Goal: Task Accomplishment & Management: Manage account settings

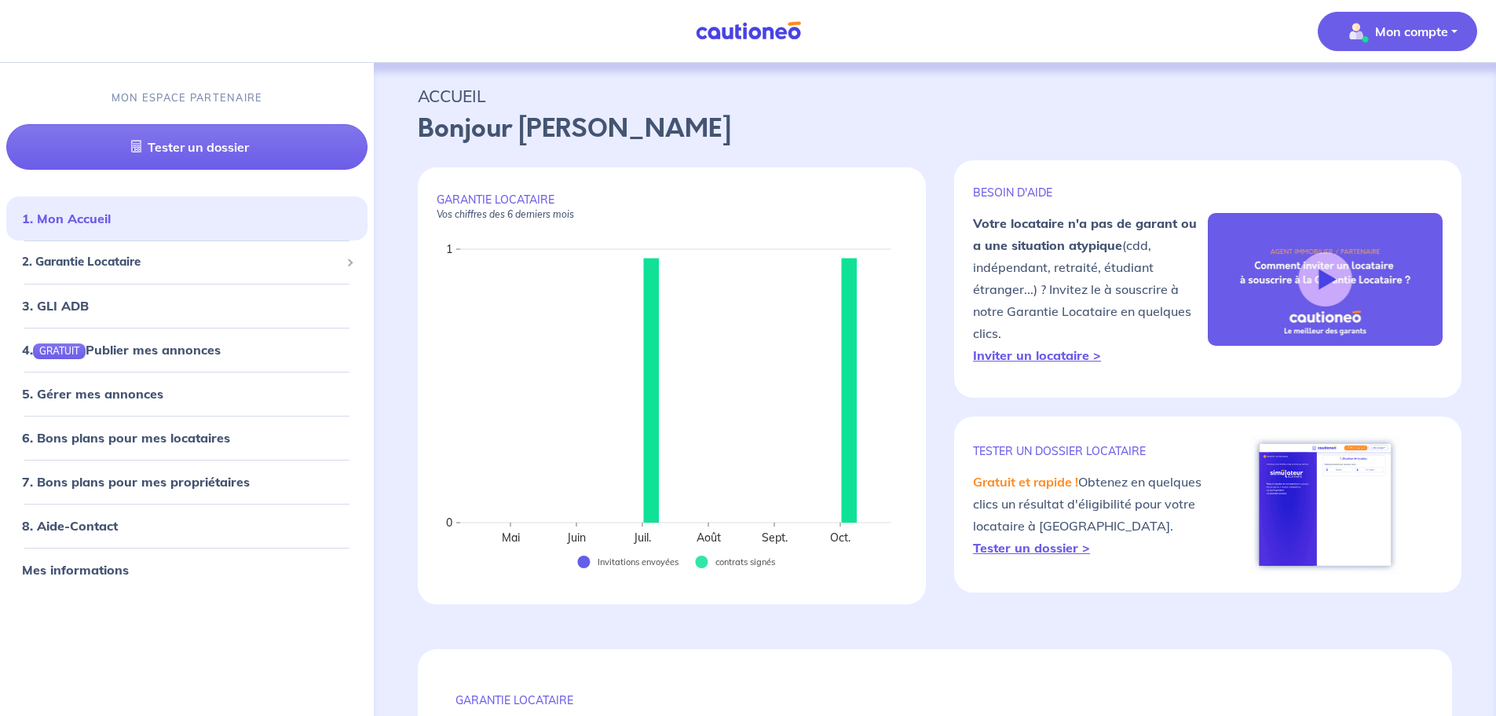
click at [1389, 37] on p "Mon compte" at bounding box center [1411, 31] width 73 height 19
click at [1348, 97] on link "Mes informations" at bounding box center [1382, 97] width 126 height 25
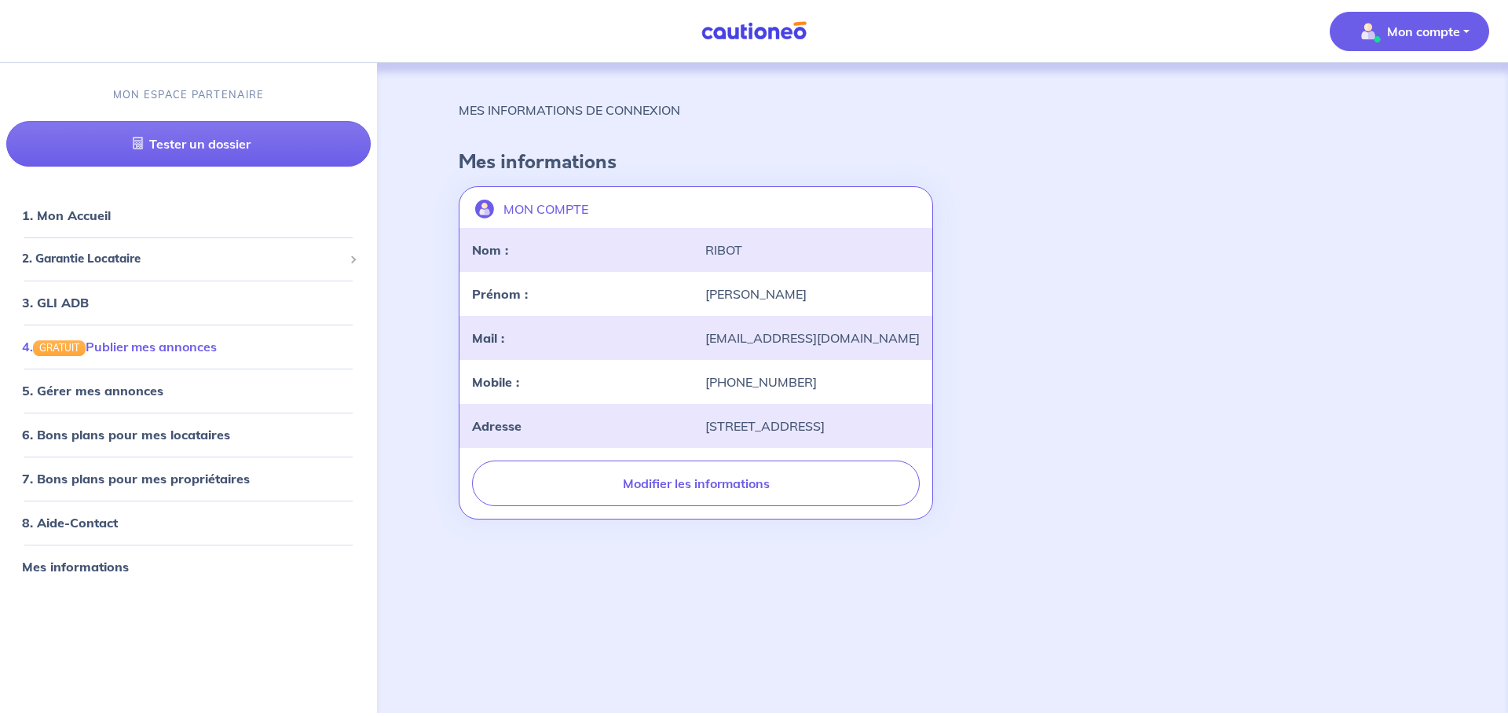
click at [126, 342] on link "4. GRATUIT Publier mes annonces" at bounding box center [119, 347] width 195 height 16
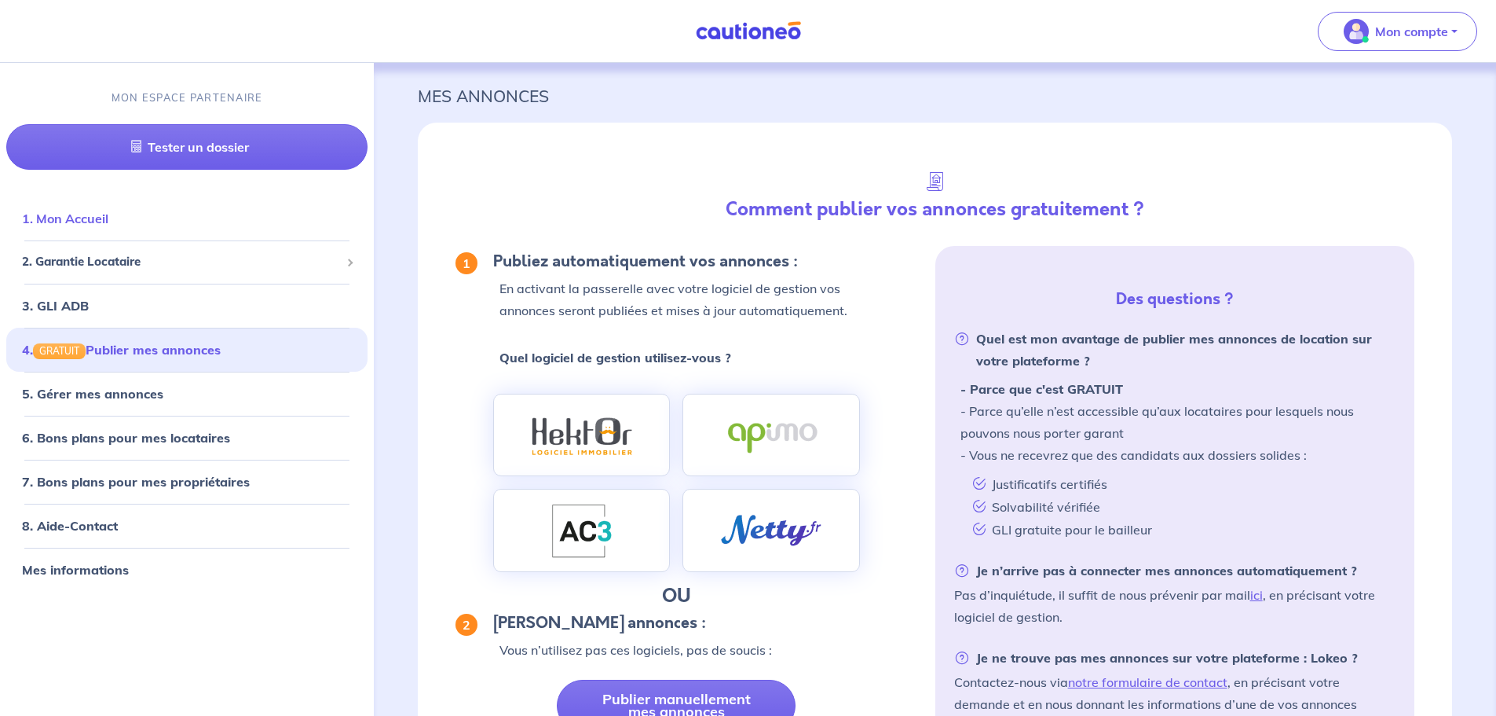
click at [101, 219] on link "1. Mon Accueil" at bounding box center [65, 219] width 86 height 16
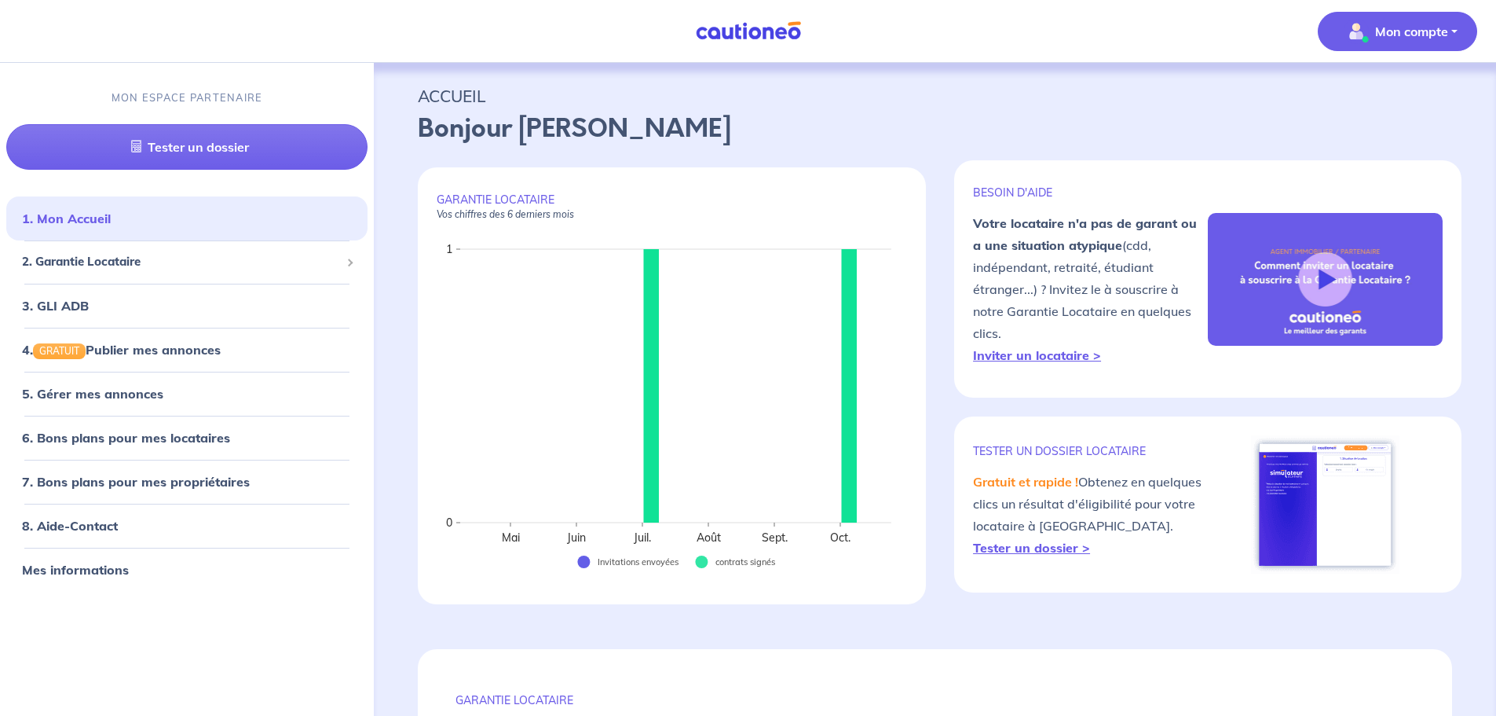
click at [1422, 33] on p "Mon compte" at bounding box center [1411, 31] width 73 height 19
click at [1397, 100] on link "Mes informations" at bounding box center [1382, 97] width 126 height 25
